Goal: Transaction & Acquisition: Subscribe to service/newsletter

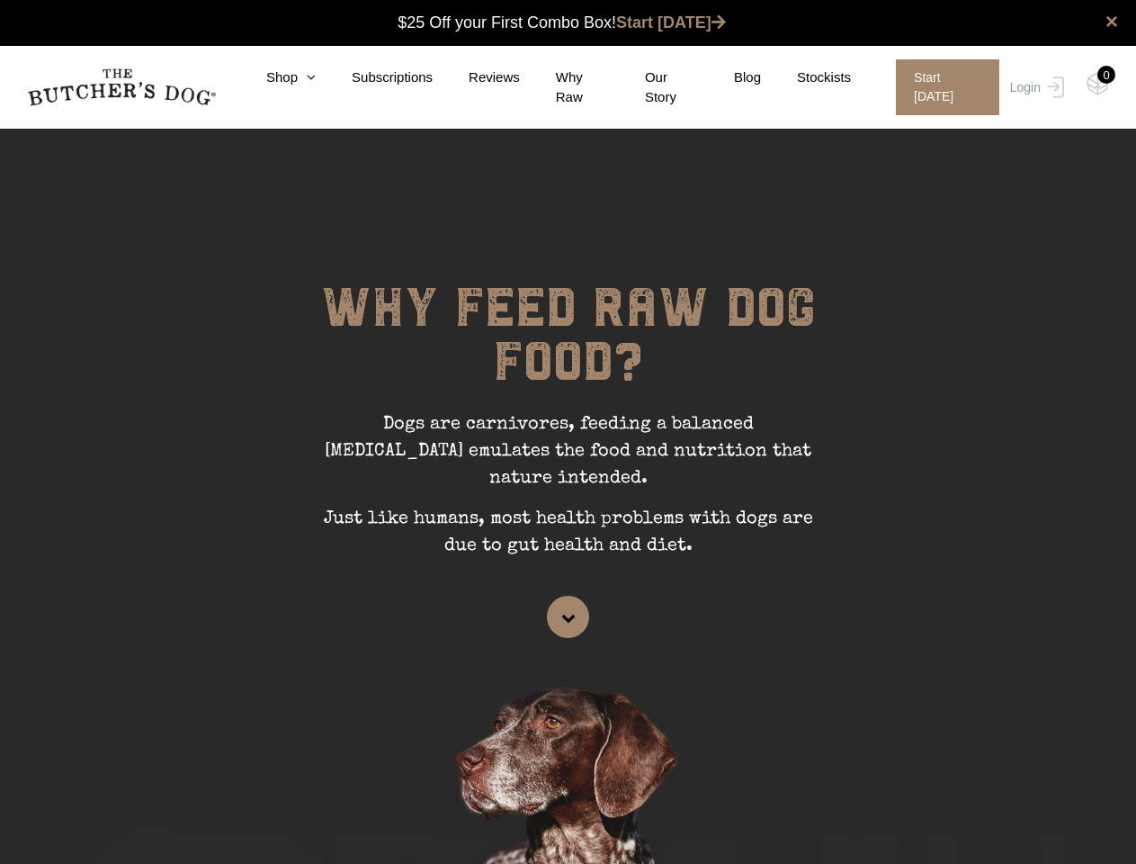
click at [568, 432] on p "Dogs are carnivores, feeding a balanced [MEDICAL_DATA] emulates the food and nu…" at bounding box center [569, 458] width 540 height 94
click at [1110, 22] on link "×" at bounding box center [1112, 22] width 13 height 22
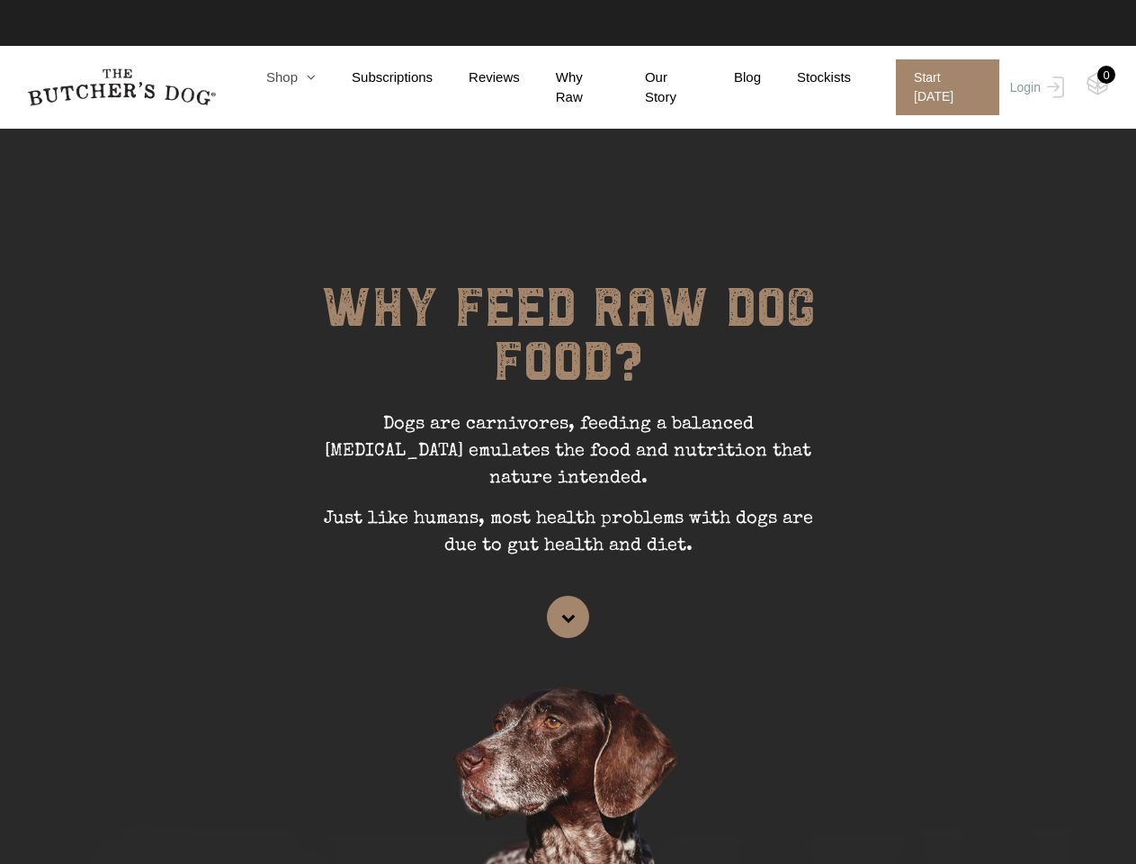
click at [282, 83] on link "Shop" at bounding box center [272, 77] width 85 height 21
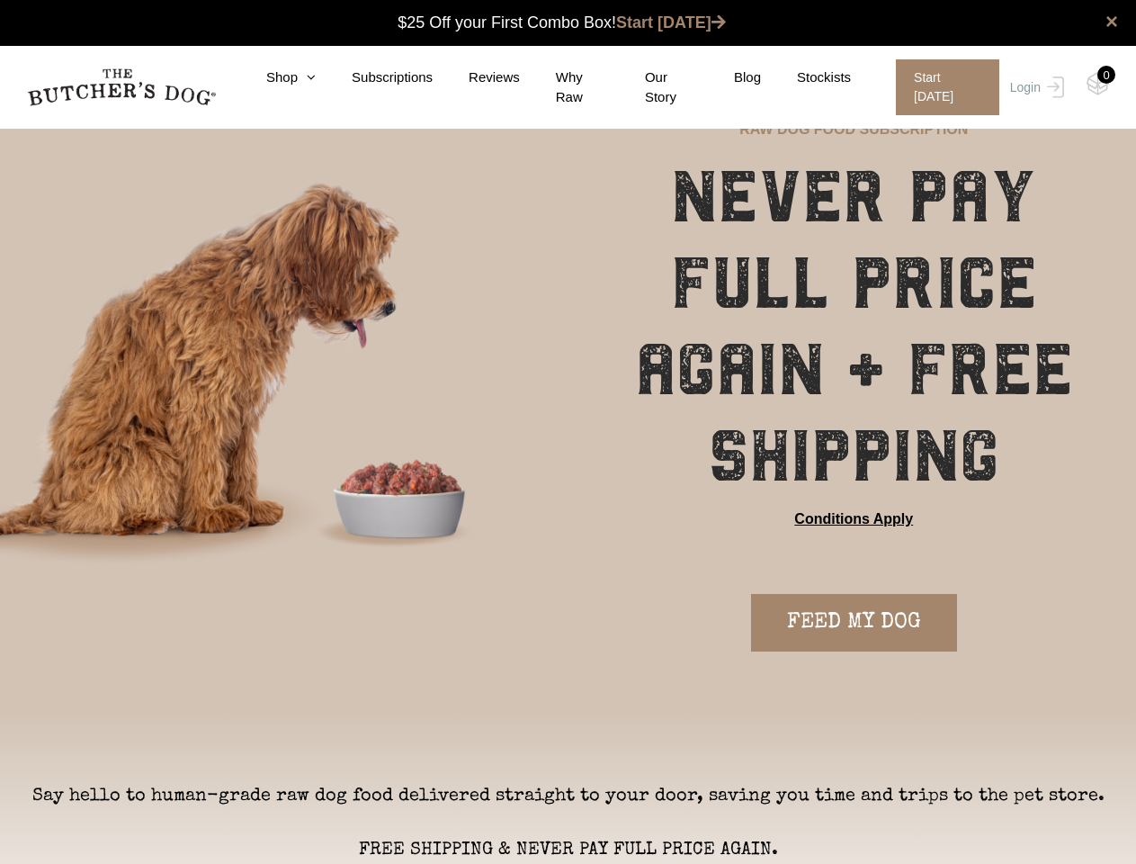
click at [568, 432] on div "RAW DOG FOOD SUBSCRIPTION NEVER PAY FULL PRICE AGAIN + FREE SHIPPING Conditions…" at bounding box center [568, 415] width 1136 height 592
click at [1110, 22] on link "×" at bounding box center [1112, 22] width 13 height 22
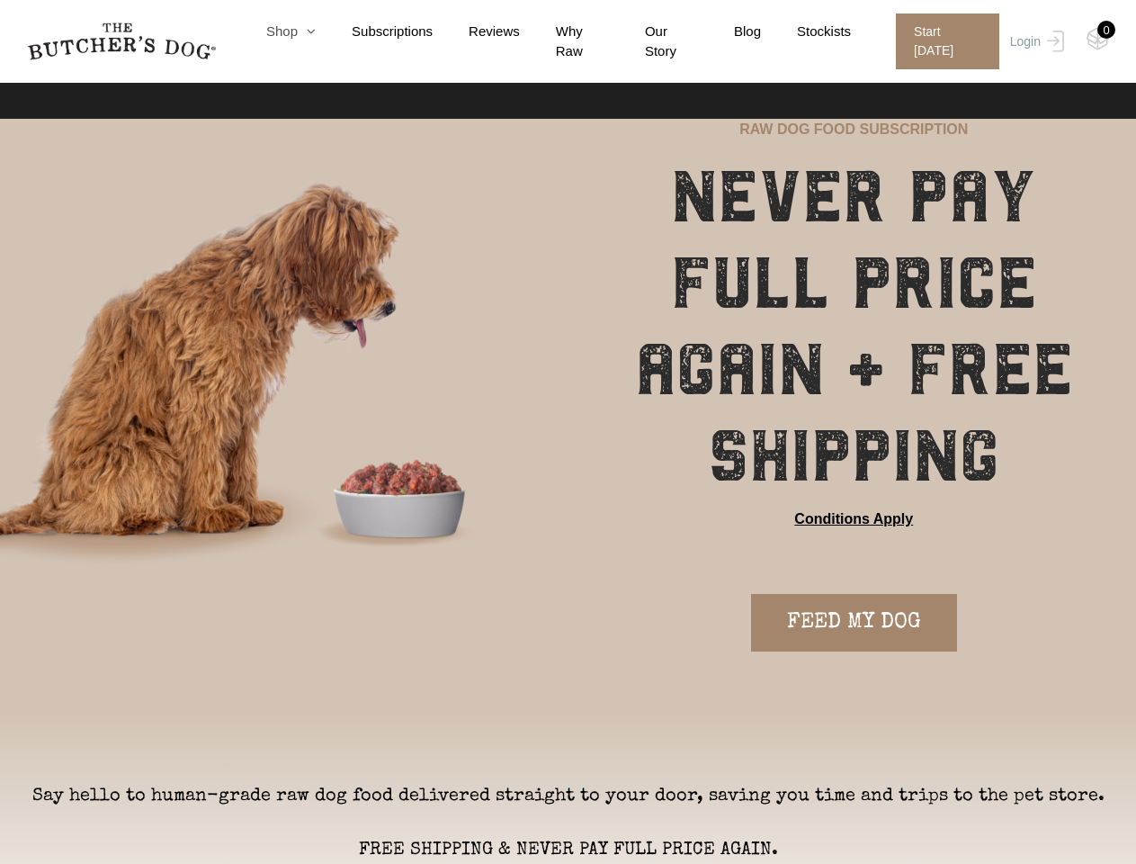
click at [282, 83] on nav "0 Shop Combo Boxes Treats" at bounding box center [568, 41] width 1136 height 83
